Goal: Find contact information: Find contact information

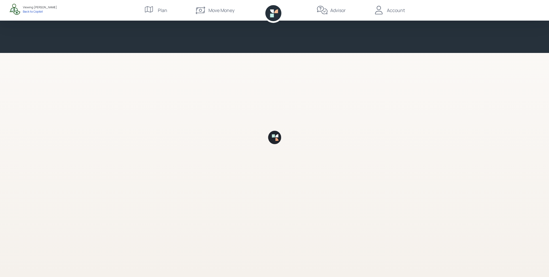
click at [346, 9] on div "Advisor" at bounding box center [338, 10] width 15 height 7
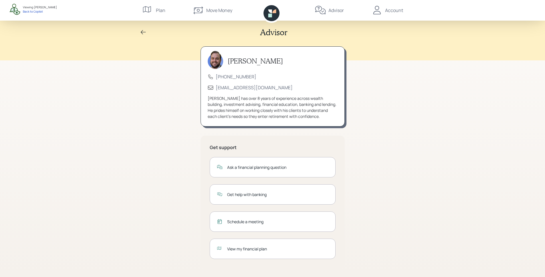
scroll to position [3, 0]
drag, startPoint x: 453, startPoint y: 117, endPoint x: 436, endPoint y: 113, distance: 17.6
click at [450, 116] on div "Advisor James DiStasi (833) 222-1807 advisor@retirable.com James has over 8 yea…" at bounding box center [272, 137] width 545 height 280
